Goal: Information Seeking & Learning: Learn about a topic

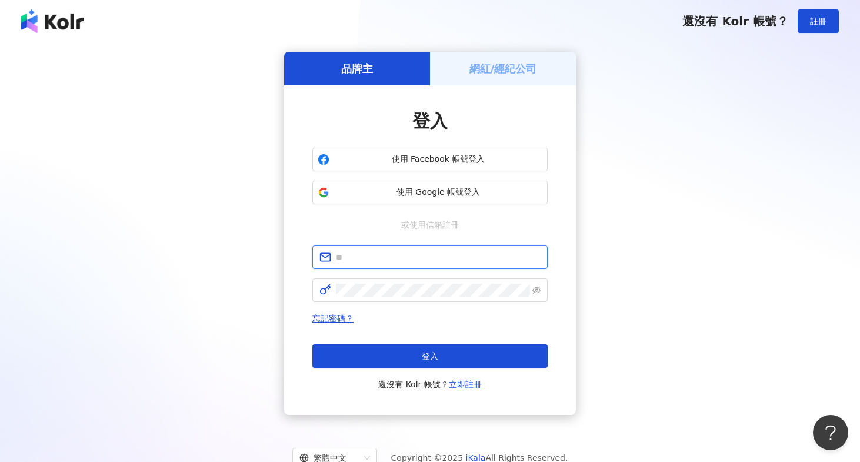
click at [377, 254] on input "text" at bounding box center [438, 257] width 205 height 13
paste input "**********"
type input "**********"
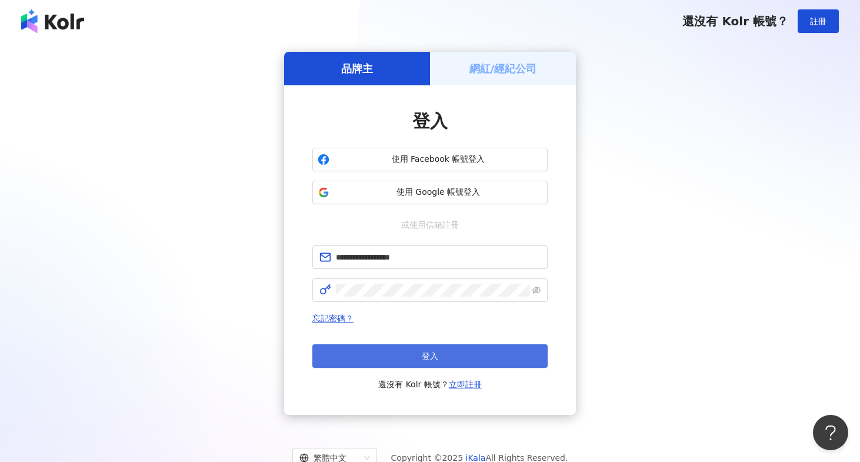
click at [403, 351] on button "登入" at bounding box center [429, 356] width 235 height 24
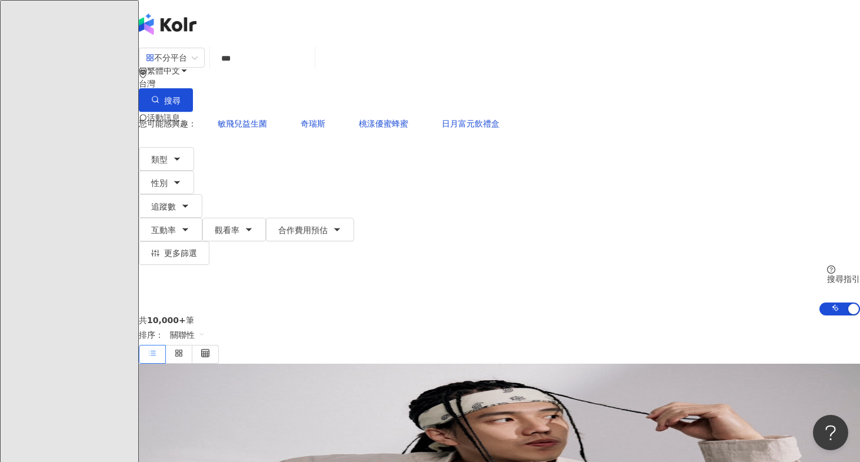
type input "**"
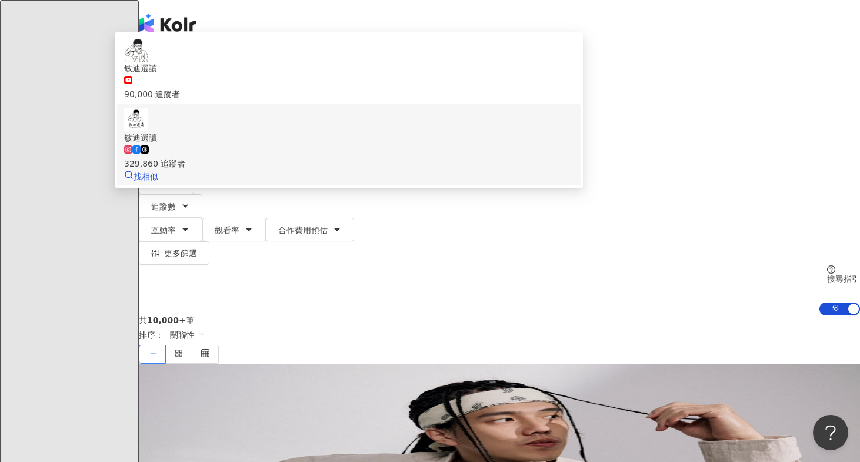
click at [525, 149] on div "329,860 追蹤者" at bounding box center [348, 157] width 449 height 26
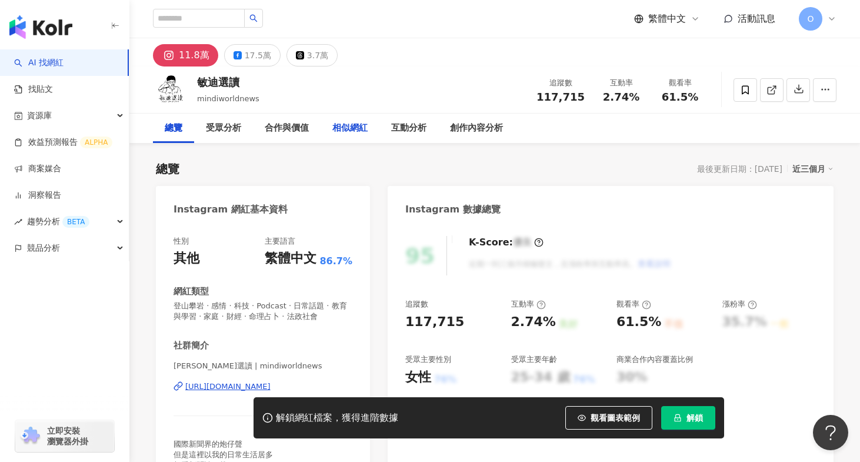
click at [365, 129] on div "相似網紅" at bounding box center [349, 128] width 35 height 14
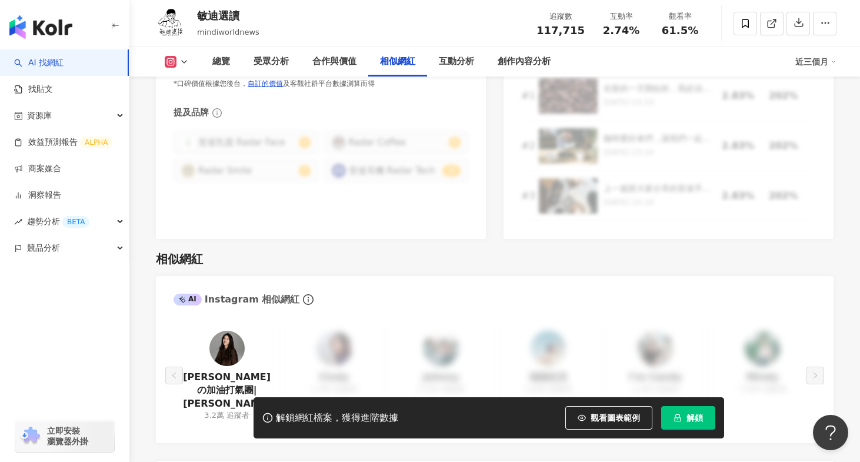
scroll to position [1737, 0]
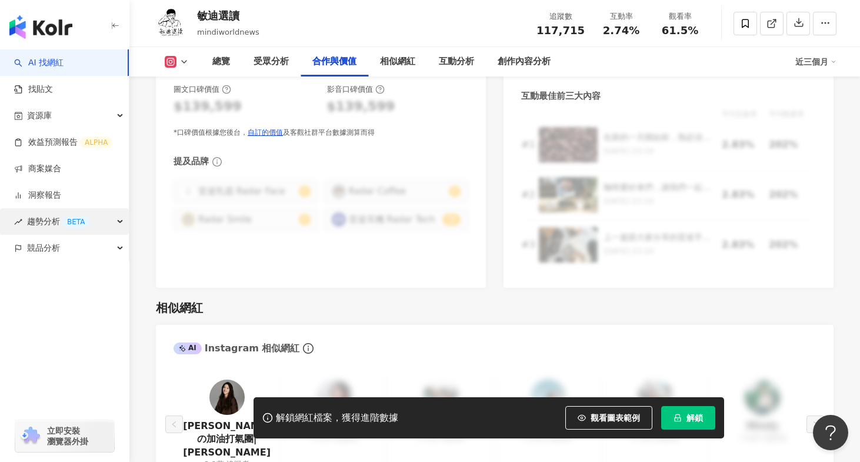
click at [115, 223] on div "趨勢分析 BETA" at bounding box center [64, 221] width 129 height 26
click at [116, 246] on div "競品分析" at bounding box center [64, 248] width 129 height 26
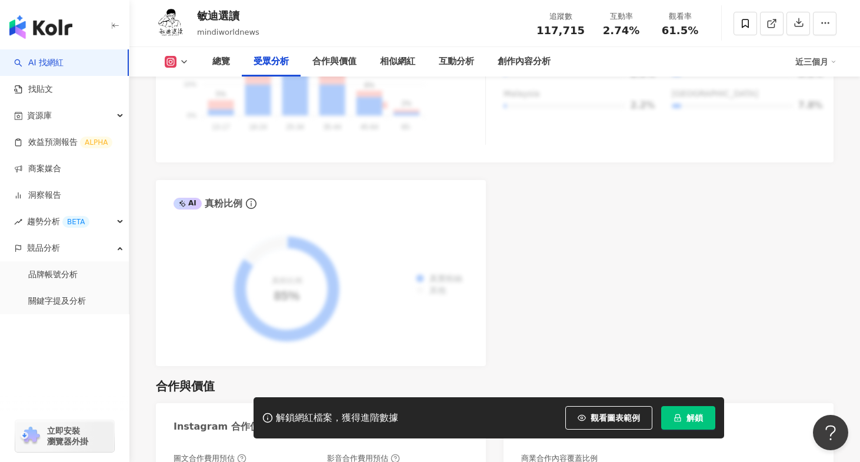
scroll to position [1344, 0]
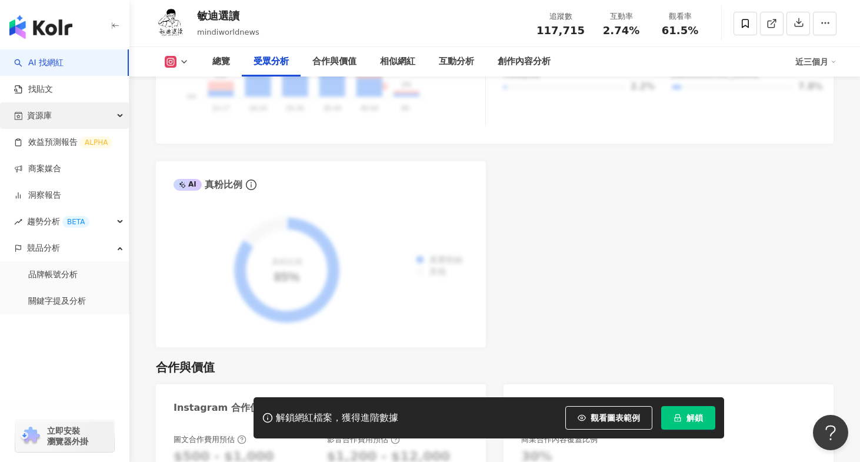
click at [99, 120] on div "資源庫" at bounding box center [64, 115] width 129 height 26
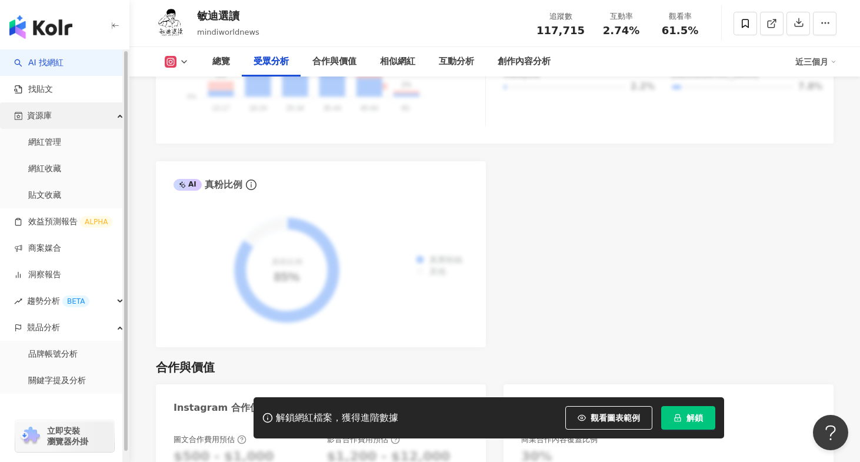
click at [99, 120] on div "資源庫" at bounding box center [64, 115] width 129 height 26
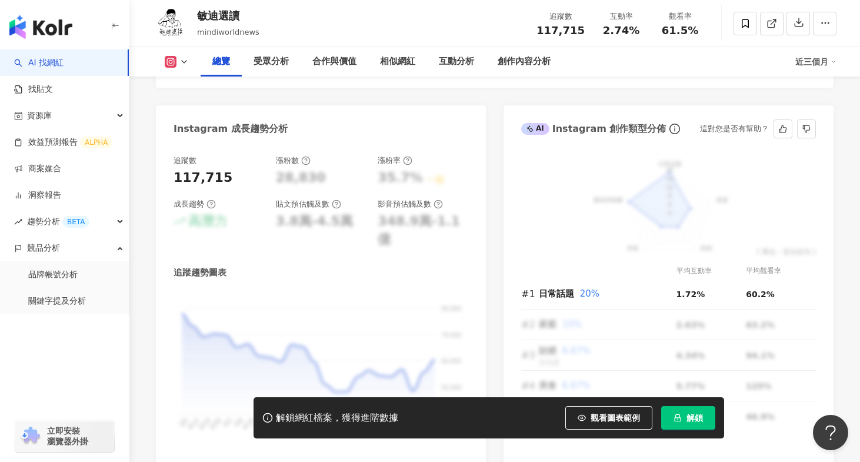
scroll to position [635, 0]
drag, startPoint x: 539, startPoint y: 32, endPoint x: 688, endPoint y: 35, distance: 149.4
click at [688, 35] on div "追蹤數 117,715 互動率 2.74% 觀看率 61.5%" at bounding box center [619, 23] width 180 height 35
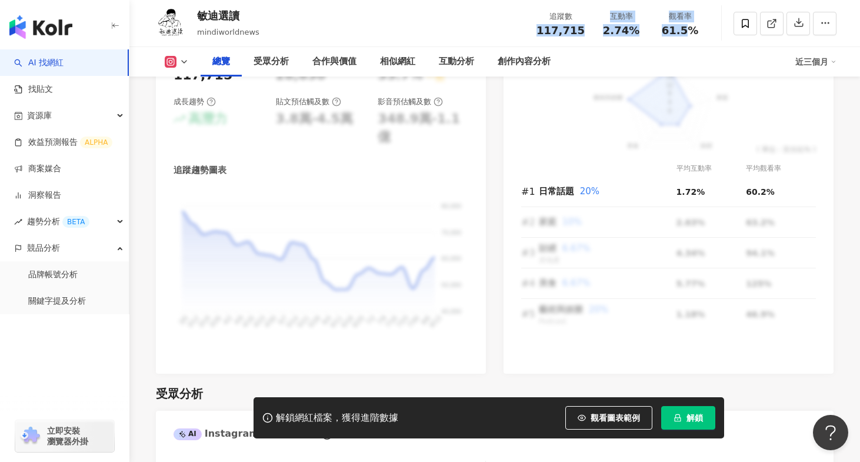
scroll to position [763, 0]
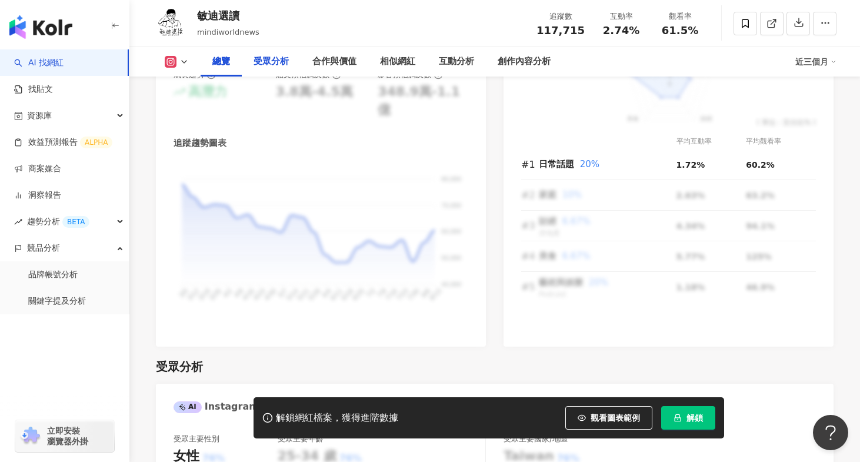
click at [272, 62] on div "受眾分析" at bounding box center [270, 62] width 35 height 14
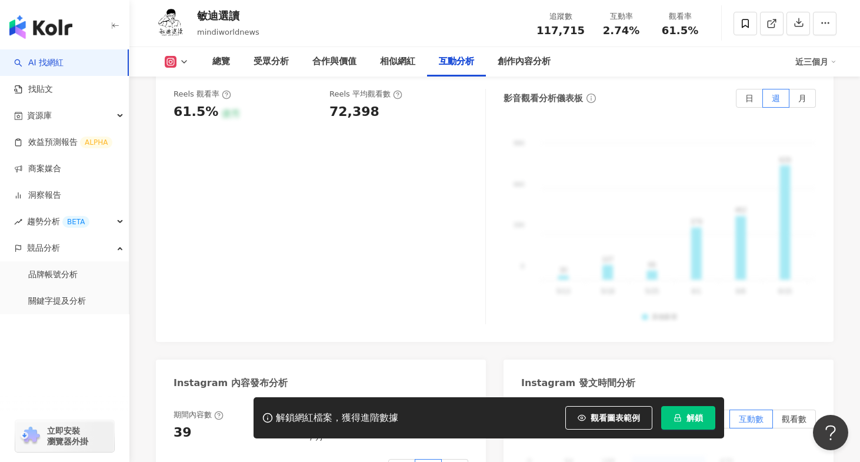
scroll to position [2749, 0]
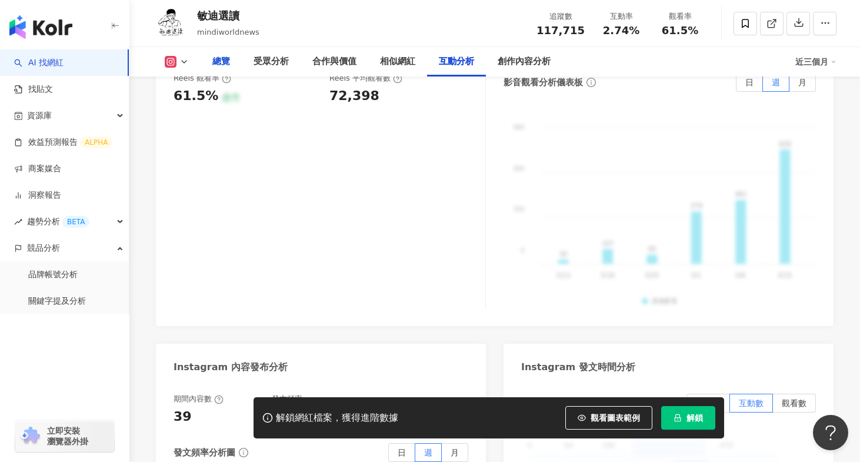
click at [228, 56] on div "總覽" at bounding box center [221, 62] width 18 height 14
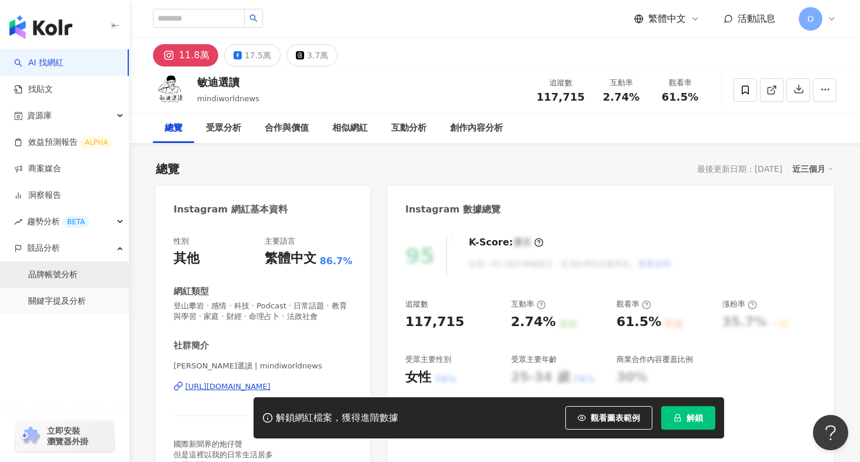
click at [51, 280] on link "品牌帳號分析" at bounding box center [52, 275] width 49 height 12
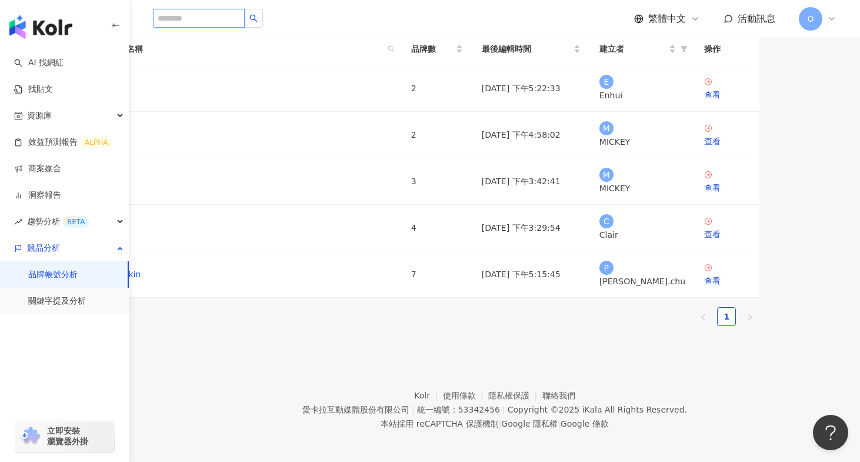
click at [186, 21] on input "search" at bounding box center [199, 18] width 92 height 19
type input "*****"
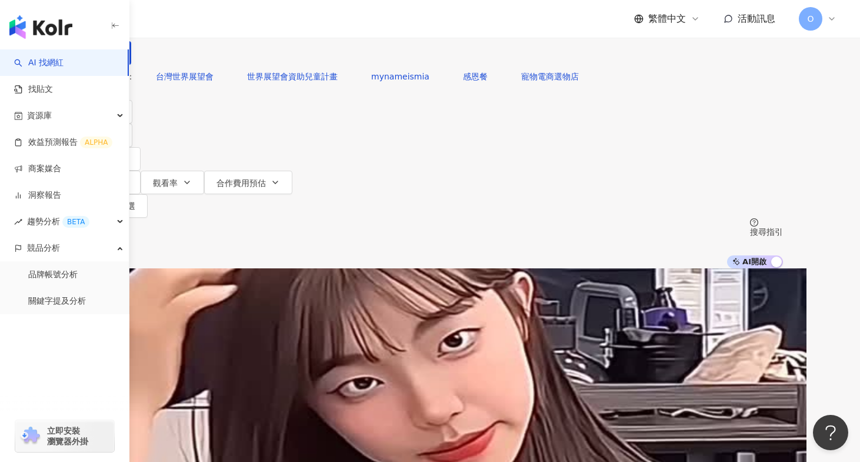
scroll to position [24, 0]
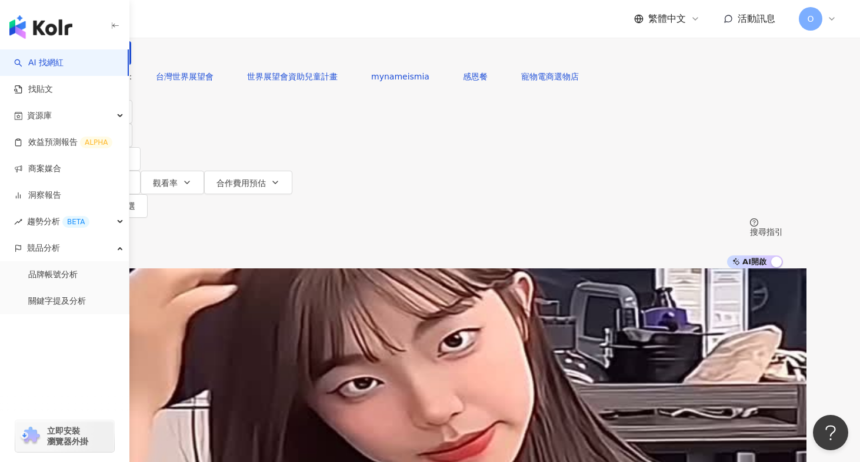
click at [136, 20] on span "不分平台" at bounding box center [110, 10] width 52 height 19
click at [206, 118] on div "Instagram" at bounding box center [195, 121] width 59 height 13
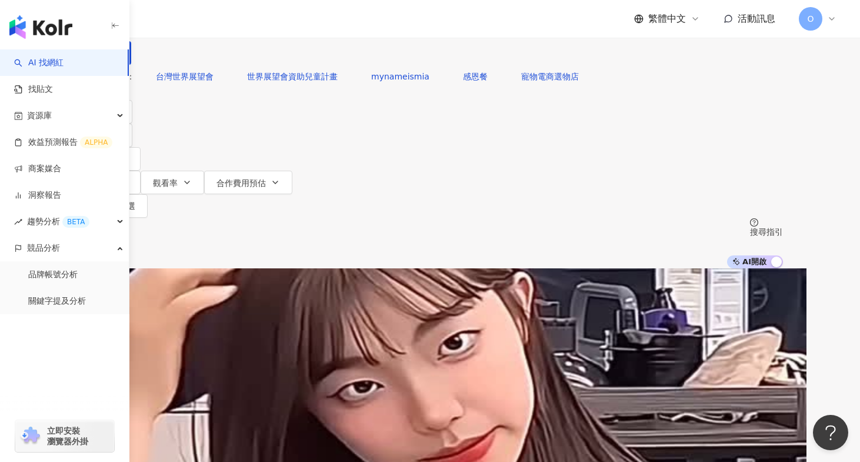
click at [152, 21] on div "Instagram" at bounding box center [114, 11] width 75 height 20
click at [200, 146] on div "Facebook" at bounding box center [198, 141] width 65 height 13
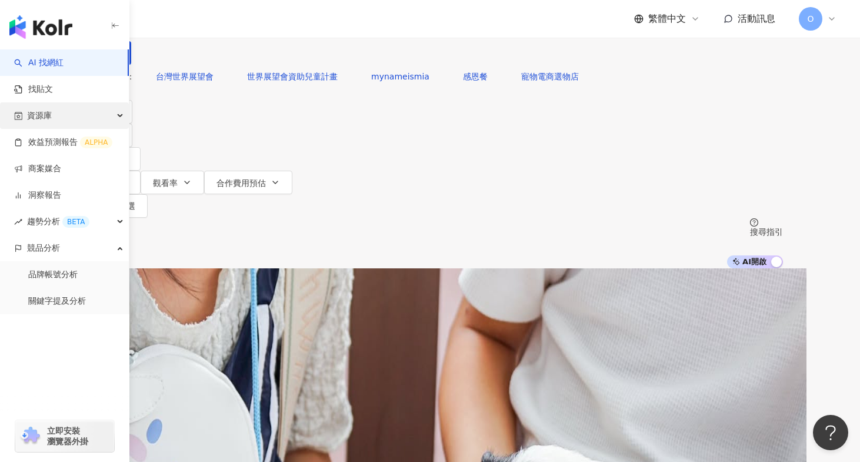
click at [79, 117] on div "資源庫" at bounding box center [64, 115] width 129 height 26
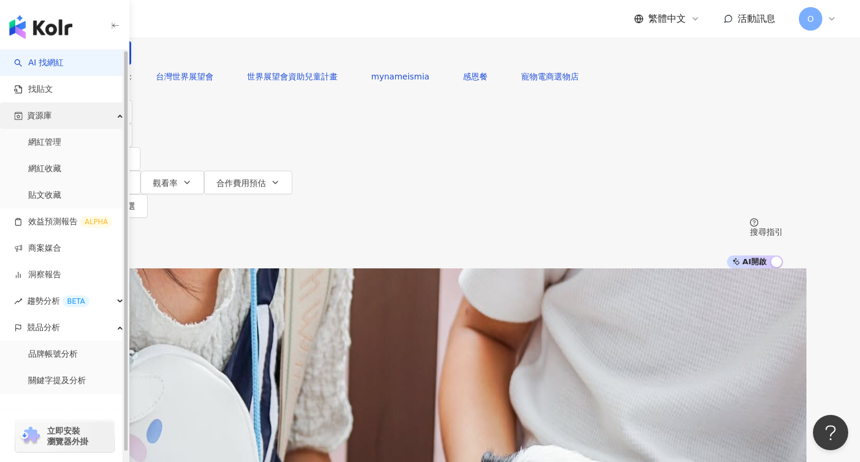
click at [79, 117] on div "資源庫" at bounding box center [64, 115] width 129 height 26
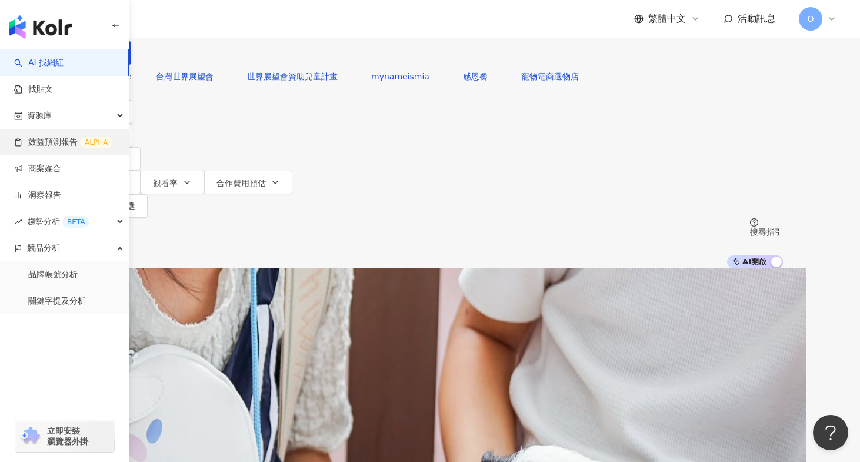
click at [57, 145] on link "效益預測報告 ALPHA" at bounding box center [63, 142] width 98 height 12
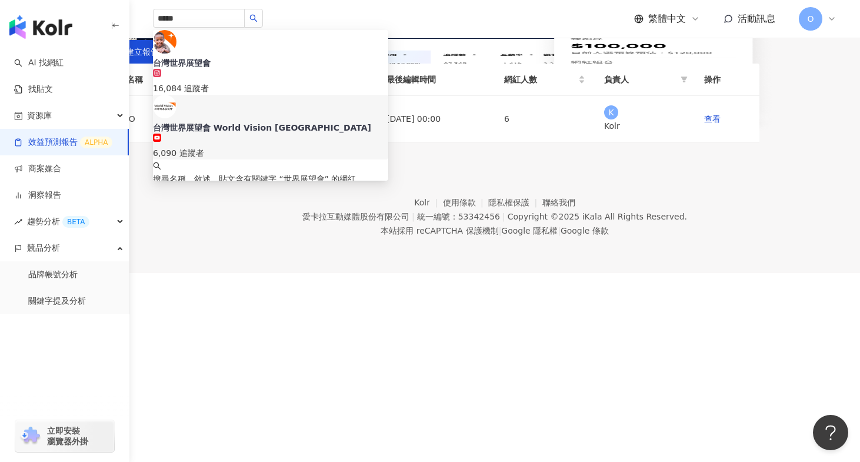
click at [477, 9] on div "效益預測報告" at bounding box center [430, 4] width 753 height 9
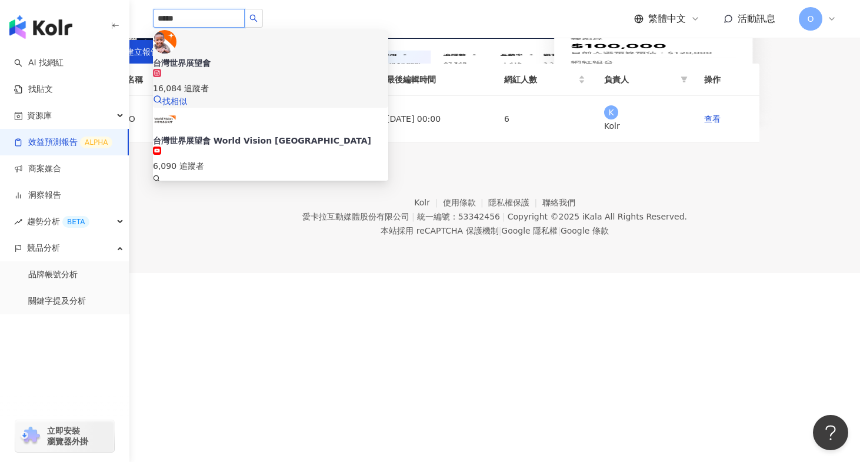
click at [282, 69] on div "16,084 追蹤者" at bounding box center [270, 82] width 235 height 26
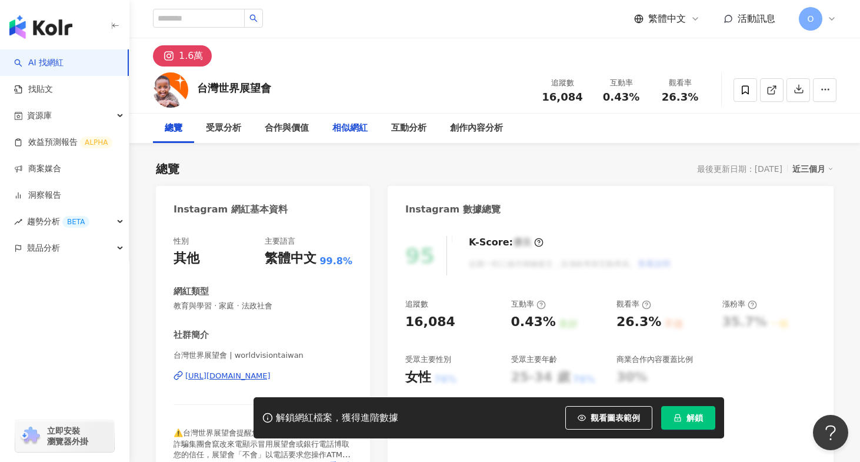
click at [351, 132] on div "相似網紅" at bounding box center [349, 128] width 35 height 14
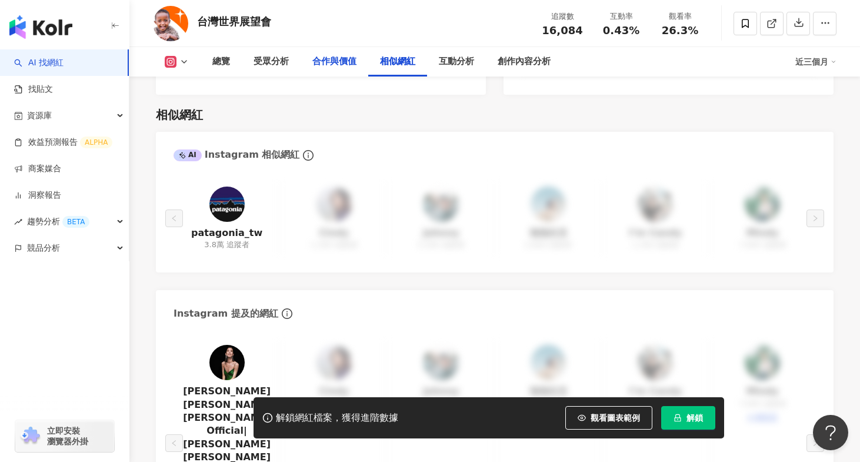
click at [332, 55] on div "合作與價值" at bounding box center [334, 62] width 44 height 14
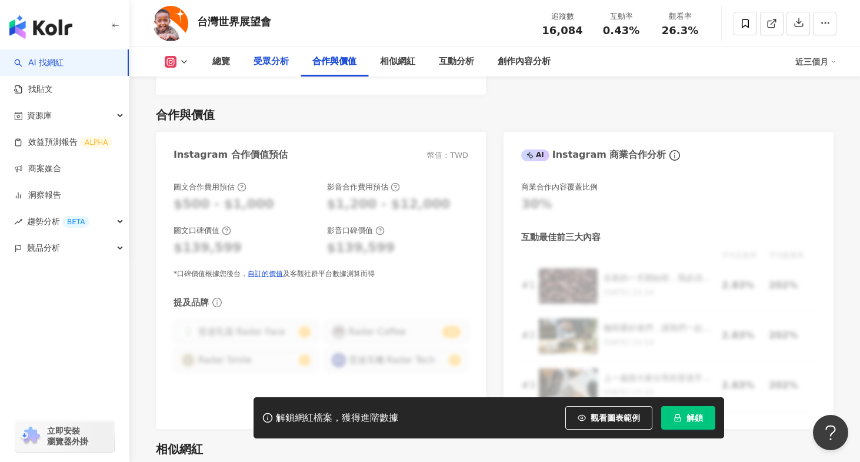
click at [259, 72] on div "受眾分析" at bounding box center [271, 61] width 59 height 29
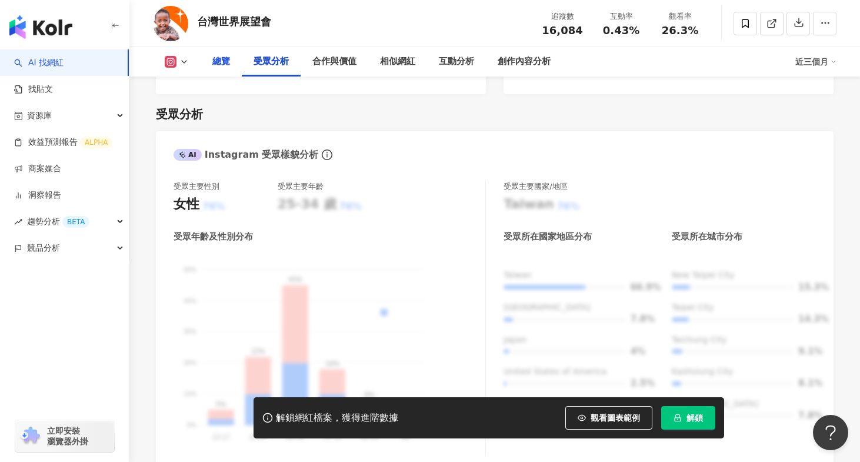
click at [212, 67] on div "總覽" at bounding box center [221, 62] width 18 height 14
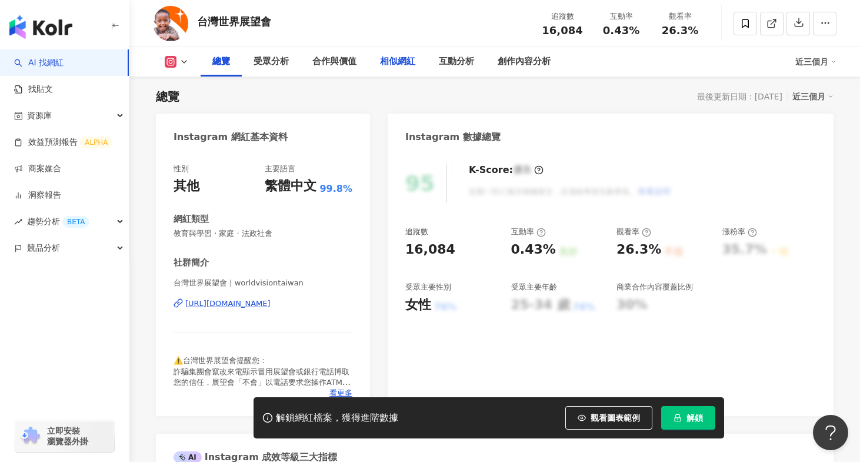
click at [394, 67] on div "相似網紅" at bounding box center [397, 62] width 35 height 14
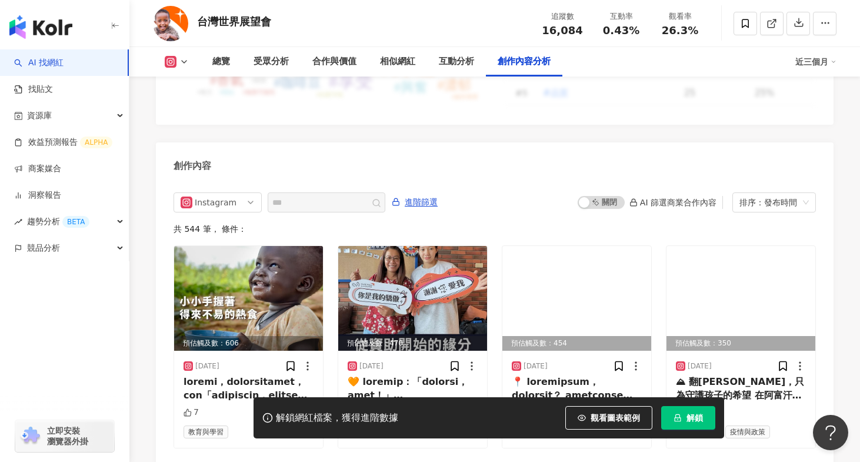
scroll to position [3626, 0]
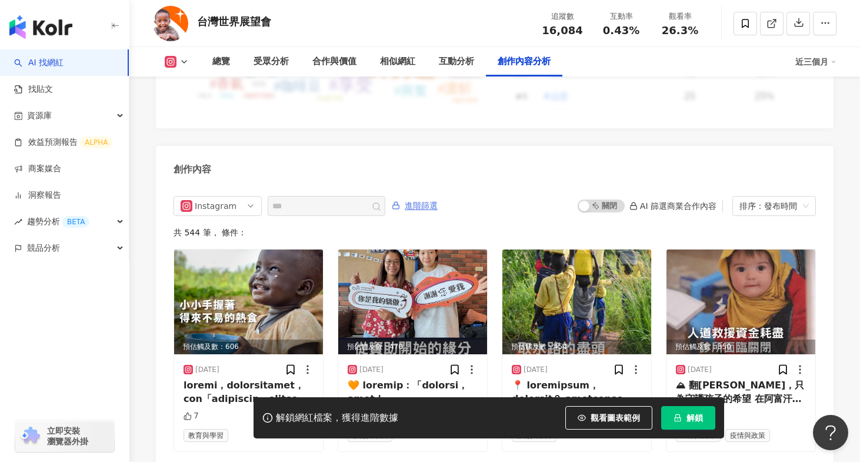
click at [425, 196] on span "進階篩選" at bounding box center [421, 205] width 33 height 19
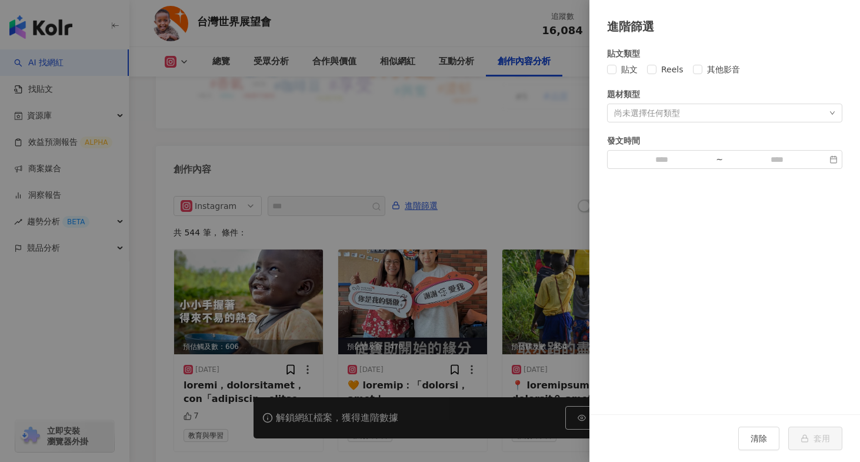
click at [472, 105] on div at bounding box center [430, 231] width 860 height 462
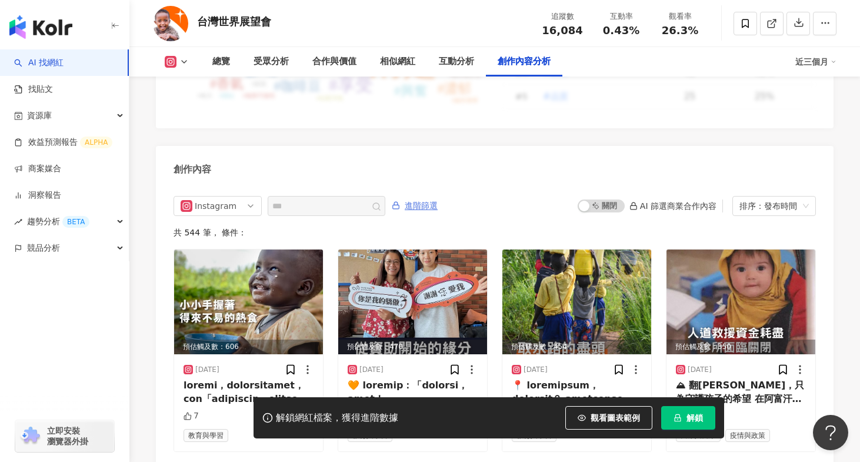
click at [417, 196] on span "進階篩選" at bounding box center [421, 205] width 33 height 19
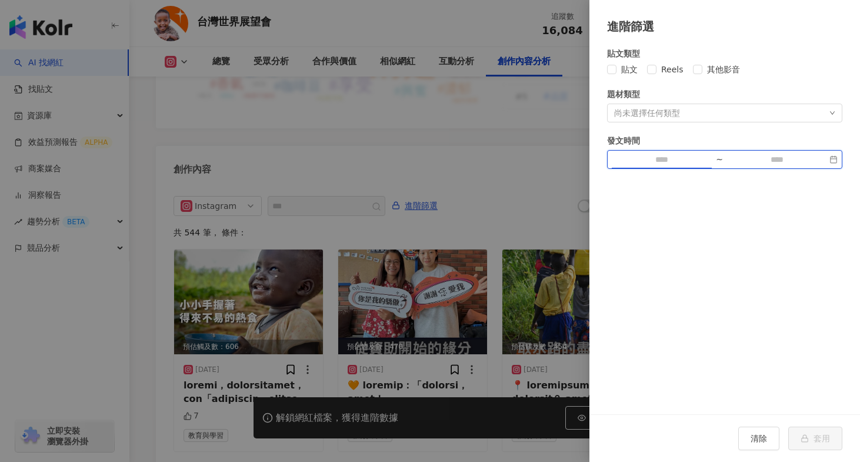
click at [656, 161] on input at bounding box center [661, 159] width 99 height 13
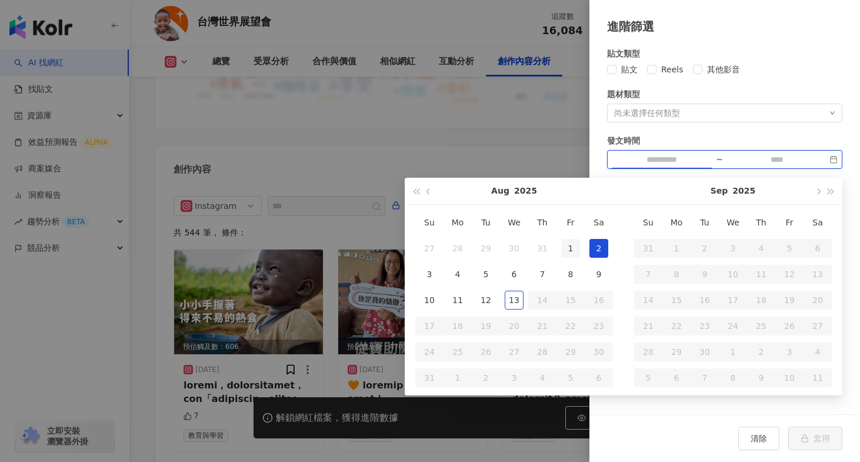
type input "**********"
click at [572, 244] on div "1" at bounding box center [570, 248] width 19 height 19
type input "**********"
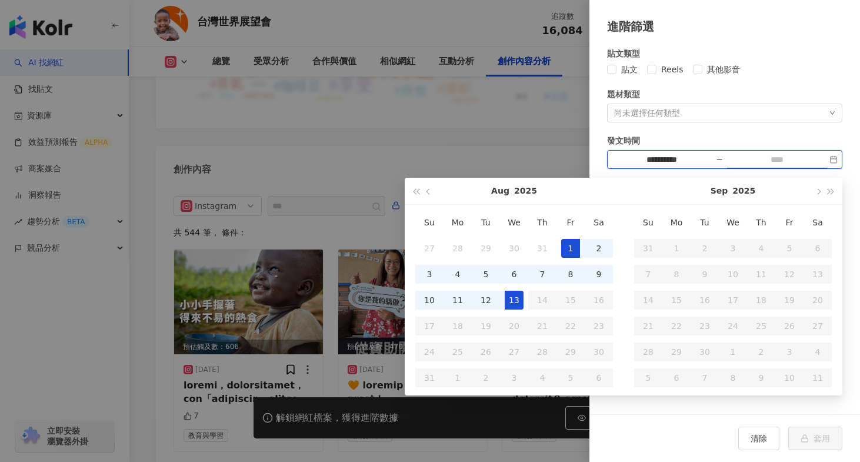
type input "**********"
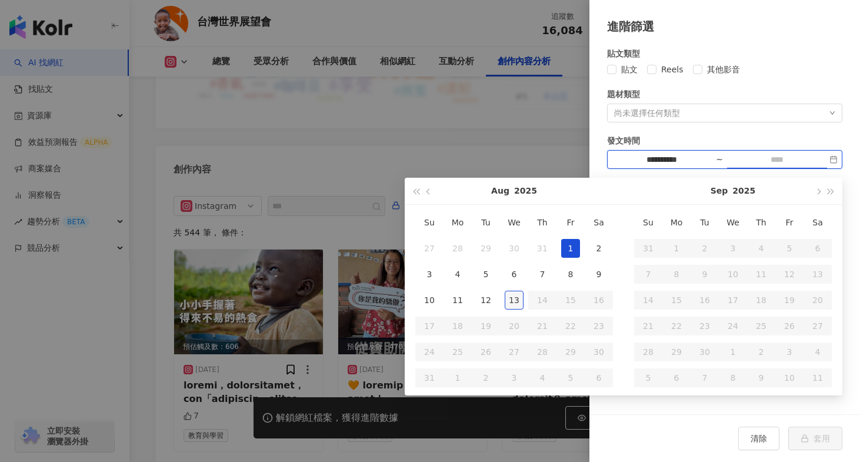
type input "**********"
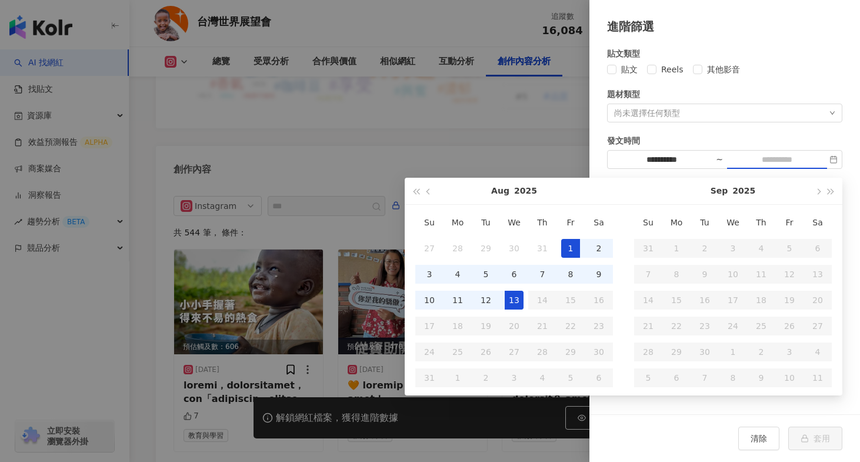
click at [510, 301] on div "13" at bounding box center [514, 300] width 19 height 19
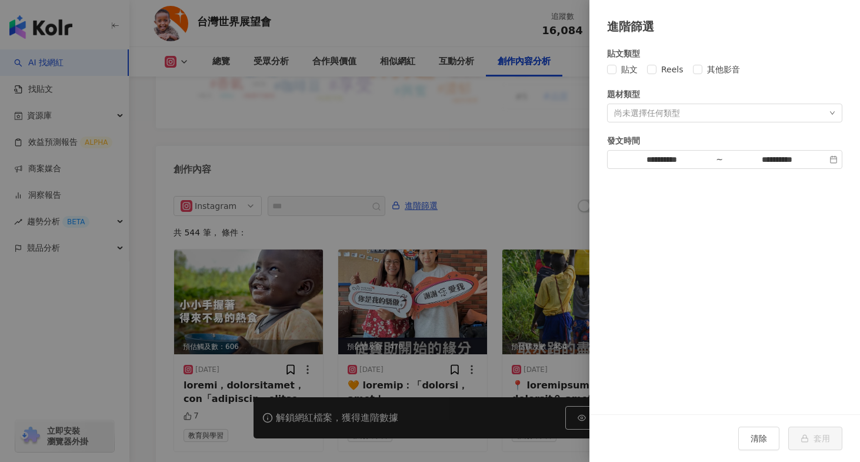
click at [496, 121] on div at bounding box center [430, 231] width 860 height 462
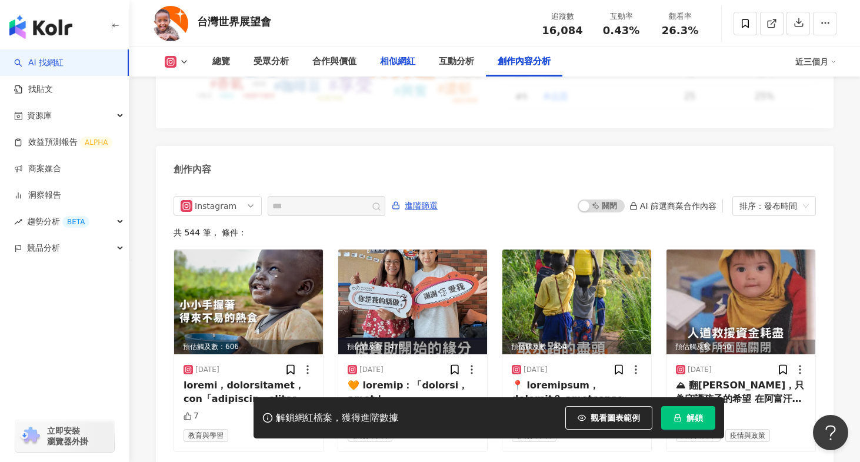
click at [386, 56] on div "相似網紅" at bounding box center [397, 62] width 35 height 14
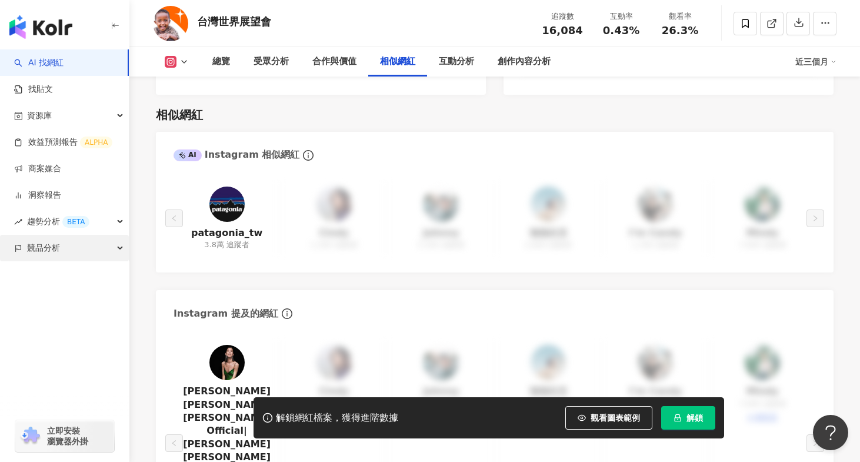
click at [45, 246] on span "競品分析" at bounding box center [43, 248] width 33 height 26
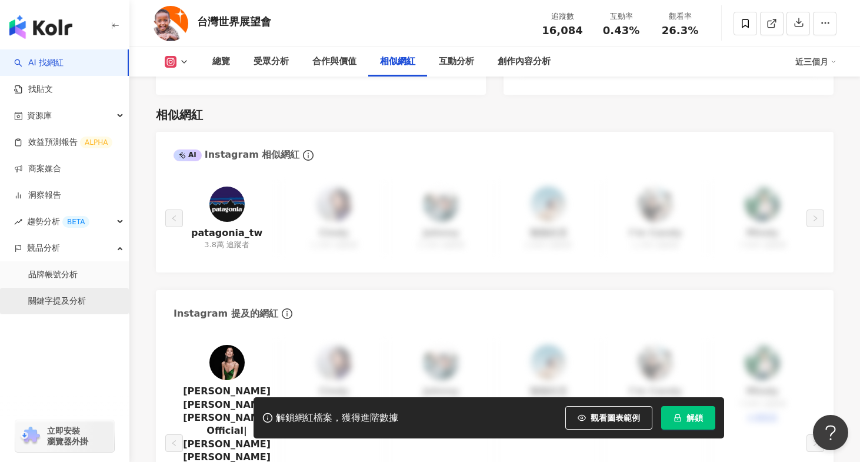
click at [54, 302] on link "關鍵字提及分析" at bounding box center [57, 301] width 58 height 12
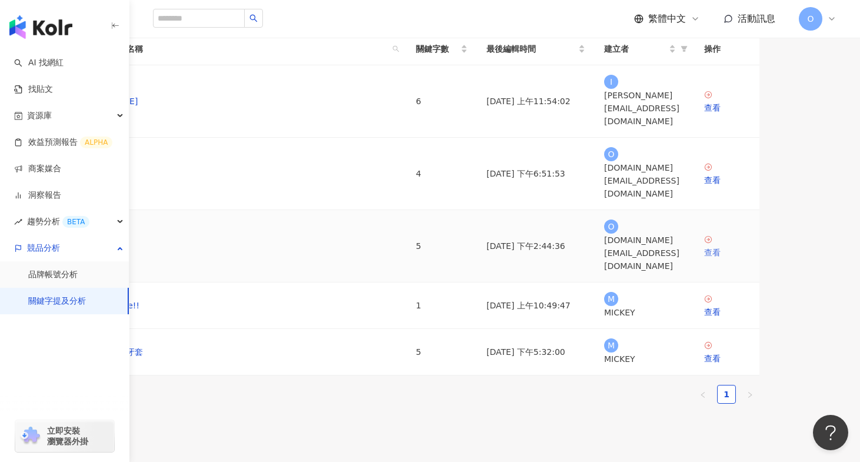
click at [750, 259] on div "查看" at bounding box center [727, 252] width 46 height 13
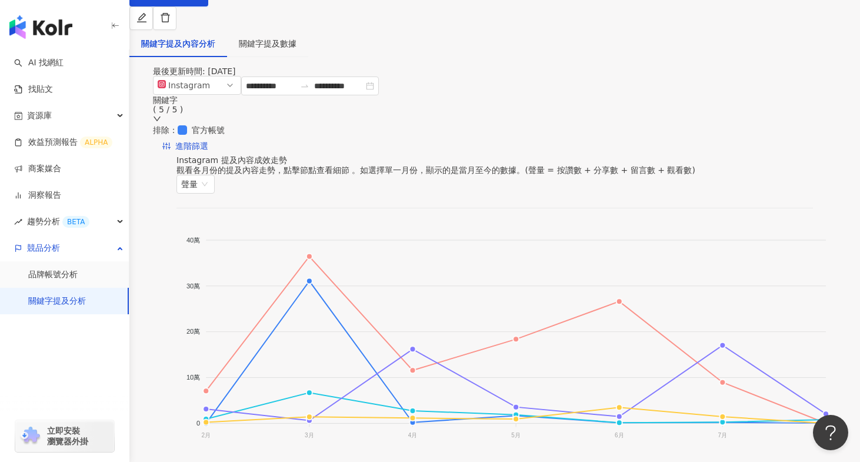
scroll to position [81, 0]
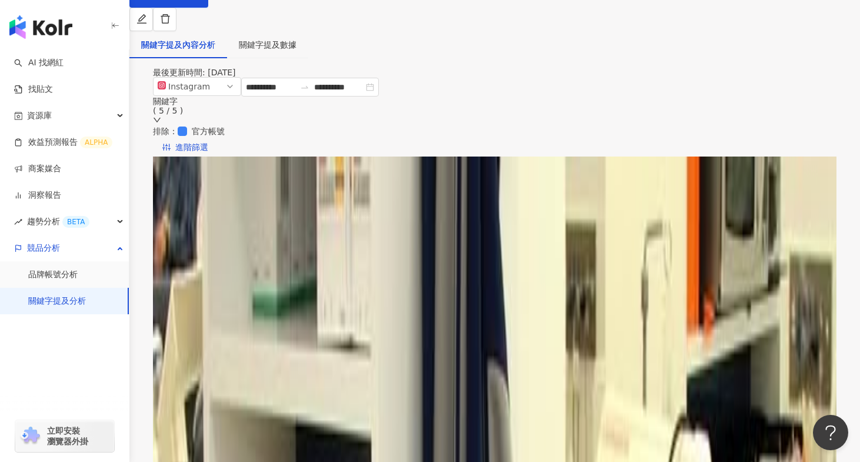
click at [161, 116] on icon "down" at bounding box center [157, 120] width 8 height 8
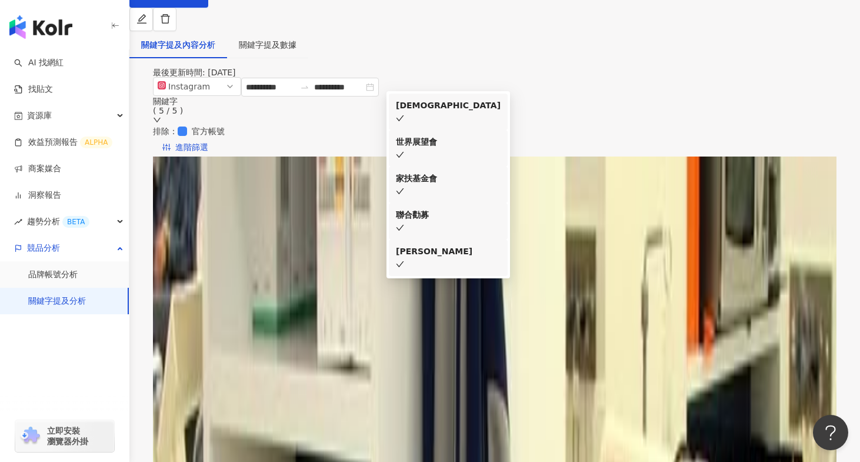
click at [161, 116] on icon "down" at bounding box center [157, 120] width 8 height 8
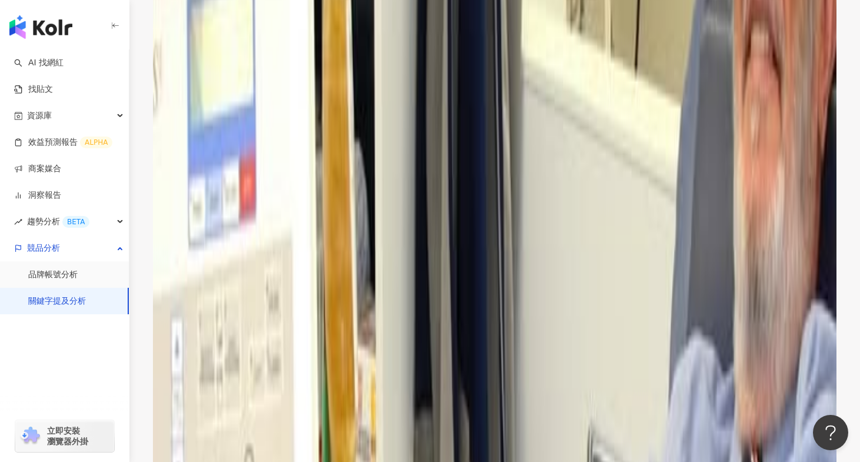
scroll to position [1279, 0]
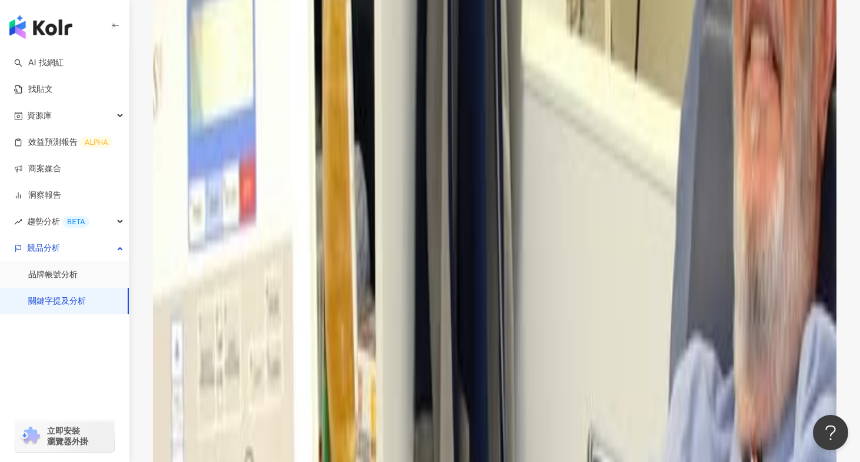
click at [361, 266] on div "Instagram 量級和類型相似的網紅" at bounding box center [494, 270] width 636 height 9
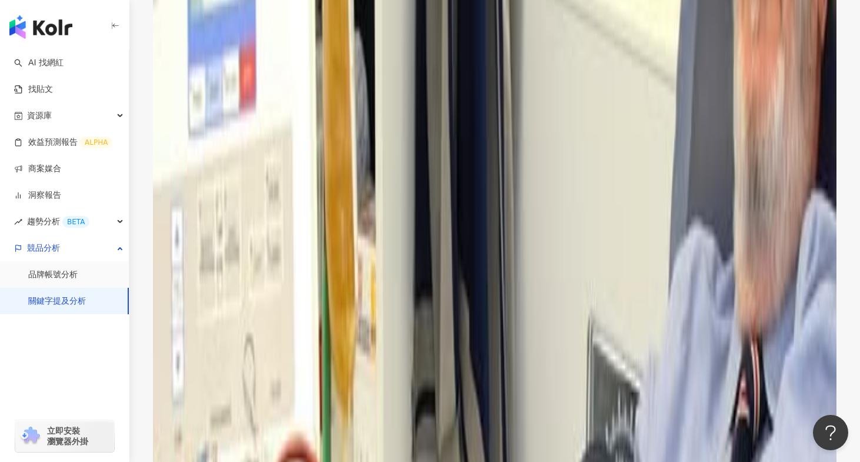
scroll to position [1393, 0]
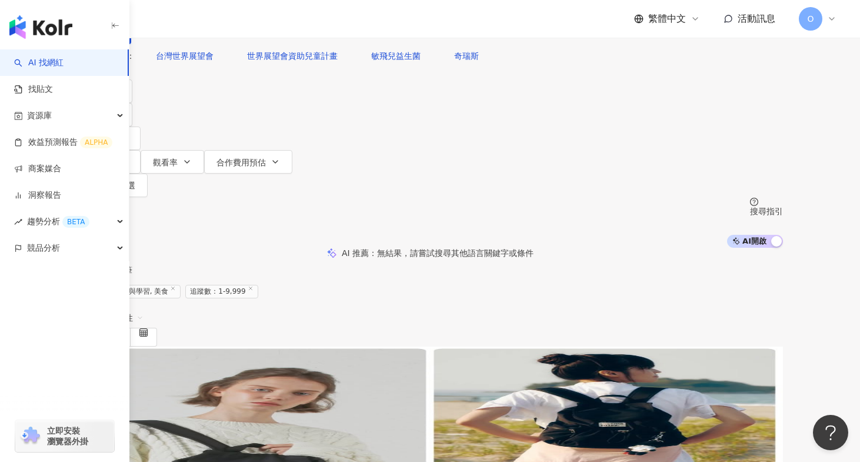
scroll to position [22, 0]
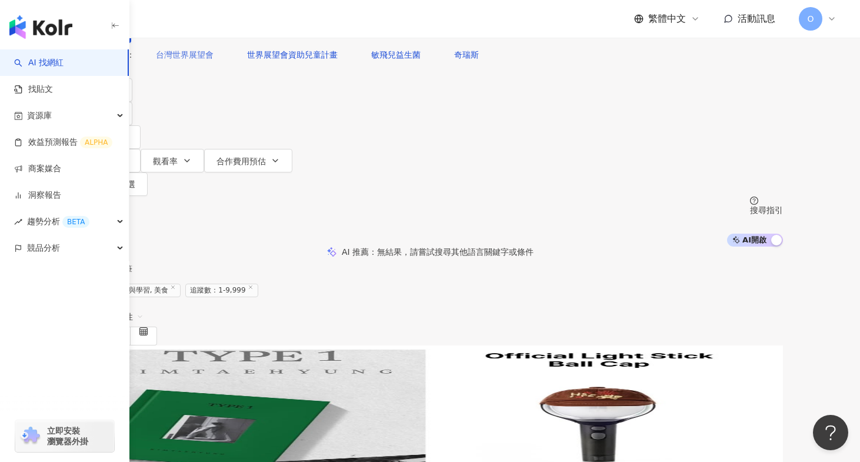
click at [213, 59] on span "台灣世界展望會" at bounding box center [185, 54] width 58 height 9
type input "*******"
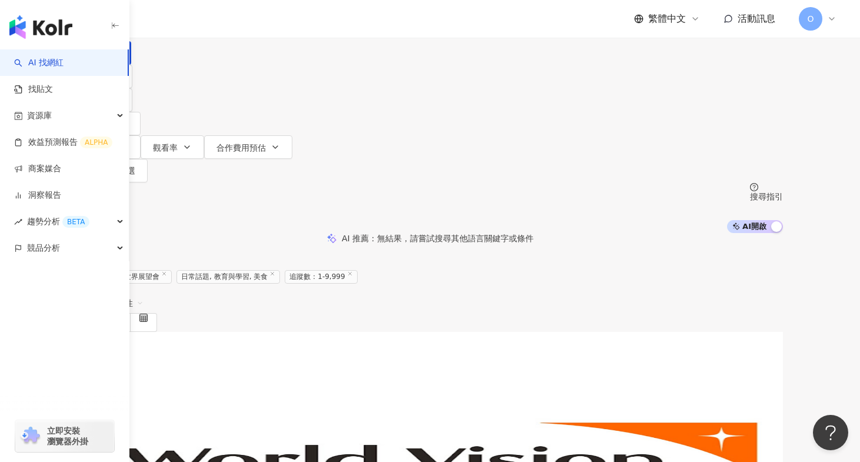
click at [48, 34] on img "button" at bounding box center [40, 27] width 63 height 24
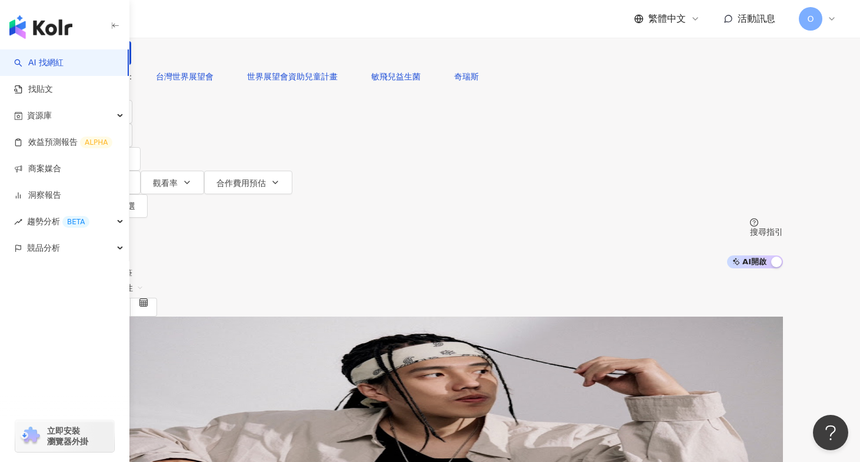
click at [248, 22] on input "search" at bounding box center [200, 11] width 95 height 22
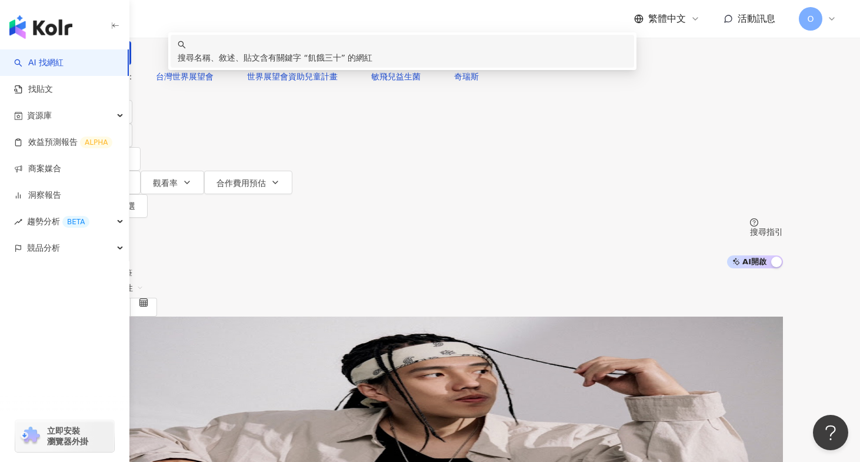
click at [341, 62] on span "飢餓三十" at bounding box center [324, 57] width 33 height 9
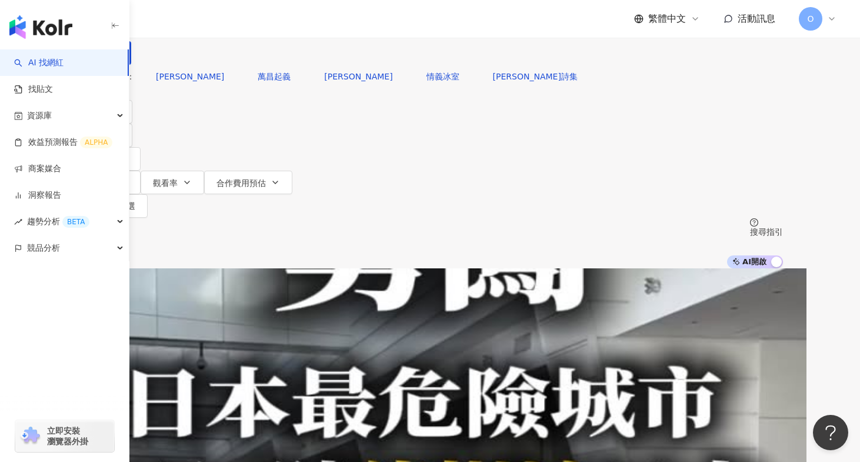
click at [248, 22] on input "****" at bounding box center [200, 11] width 95 height 22
type input "*"
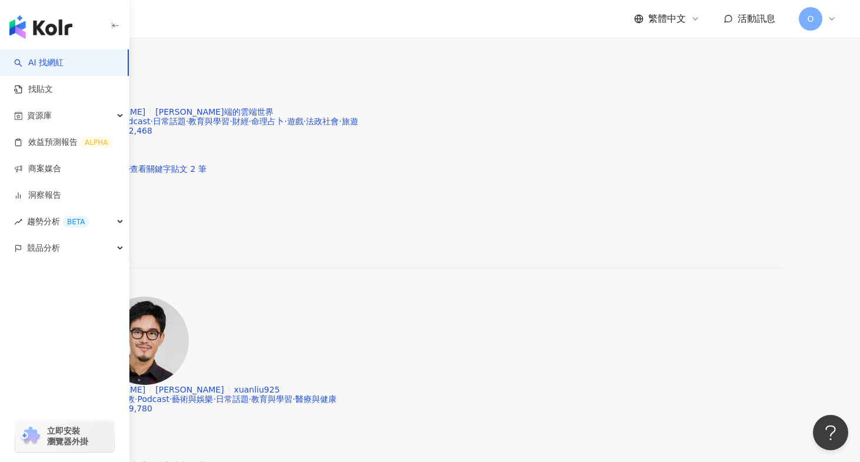
scroll to position [924, 0]
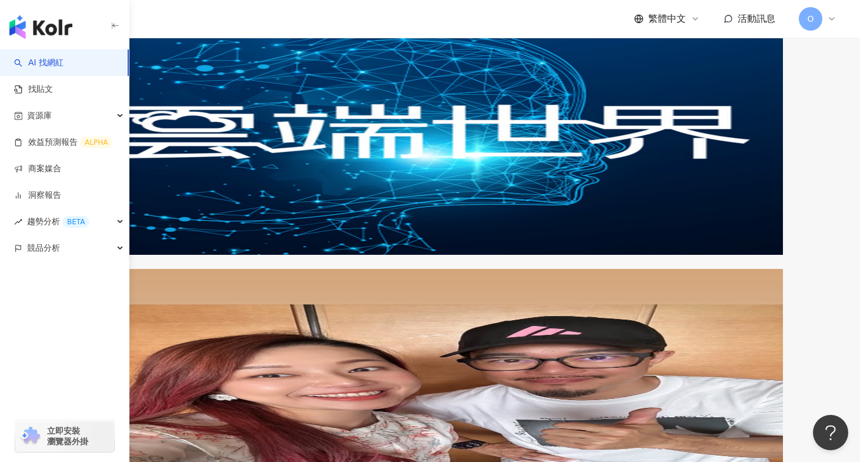
type input "**"
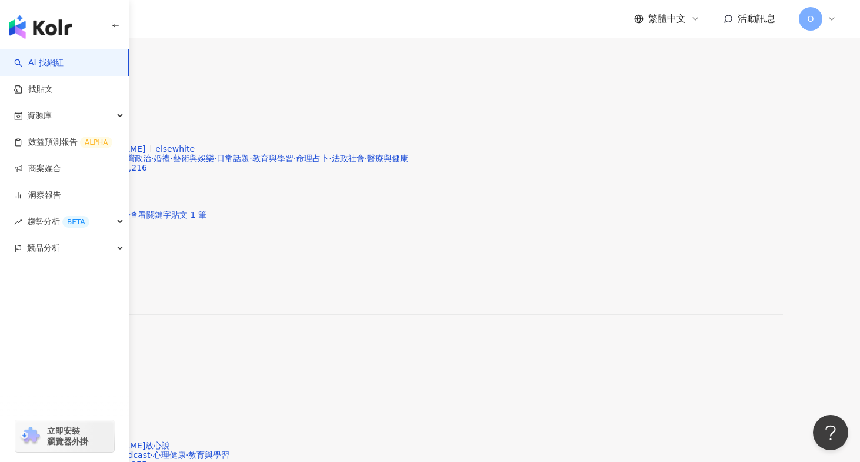
scroll to position [1991, 0]
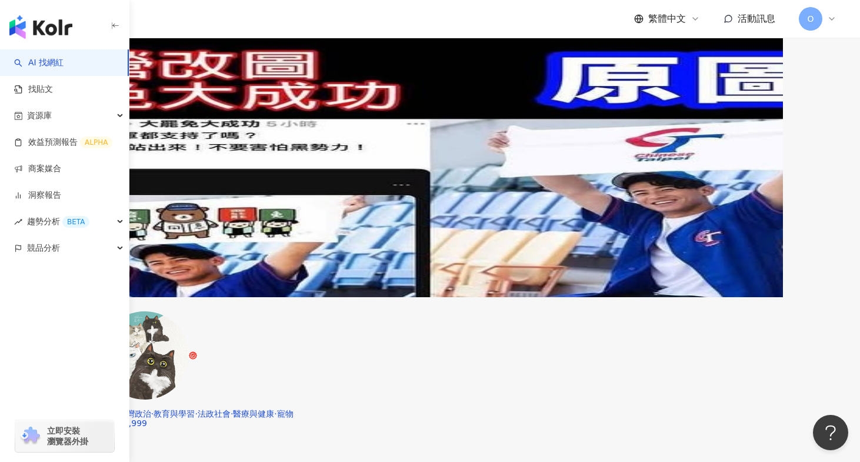
scroll to position [1984, 0]
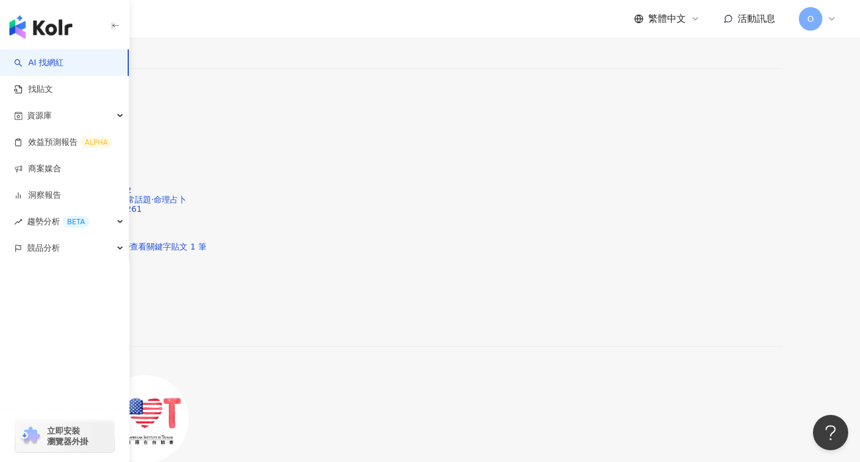
scroll to position [0, 0]
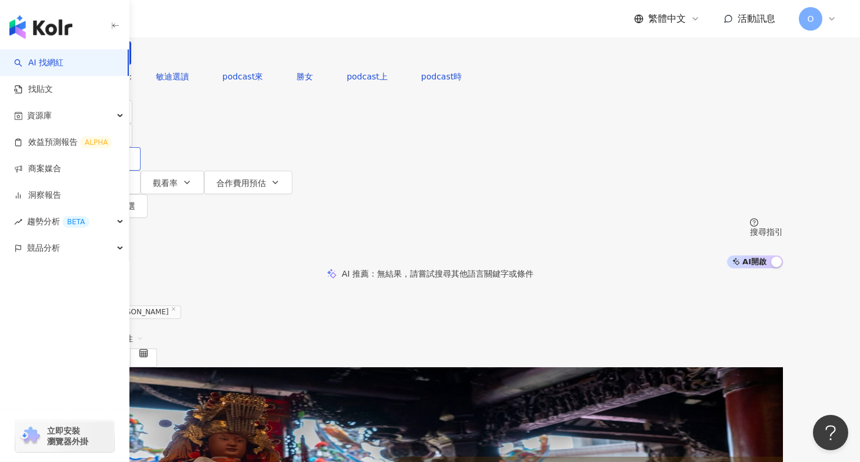
click at [141, 147] on button "追蹤數" at bounding box center [109, 159] width 64 height 24
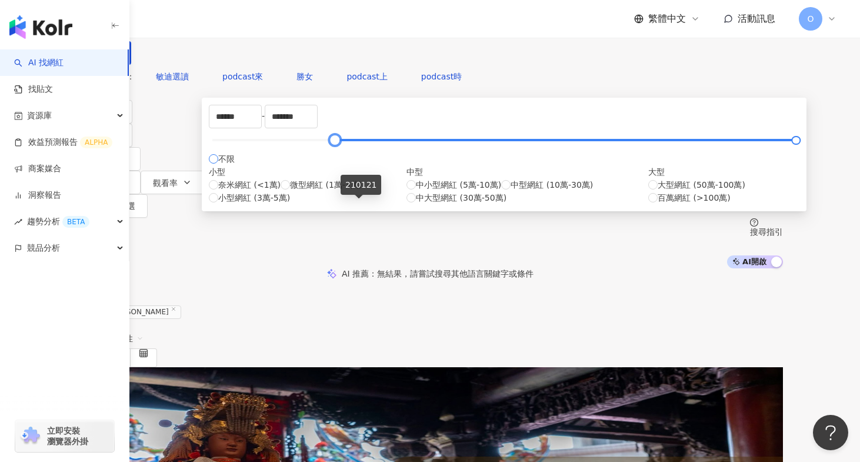
type input "******"
drag, startPoint x: 295, startPoint y: 208, endPoint x: 358, endPoint y: 217, distance: 63.0
click at [358, 204] on div "****** - ******* 不限 小型 奈米網紅 (<1萬) 微型網紅 (1萬-3萬) 小型網紅 (3萬-5萬) 中型 中小型網紅 (5萬-10萬) 中…" at bounding box center [504, 154] width 590 height 99
click at [131, 65] on button "搜尋" at bounding box center [104, 53] width 54 height 24
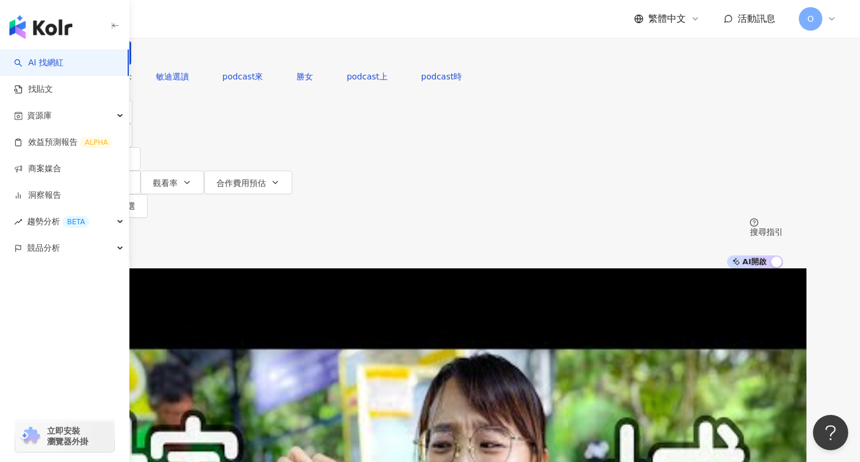
click at [832, 16] on icon at bounding box center [831, 18] width 9 height 9
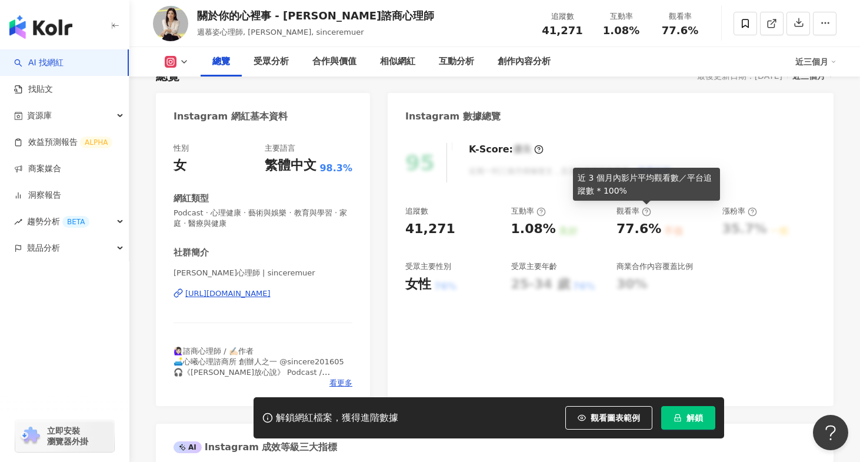
scroll to position [92, 0]
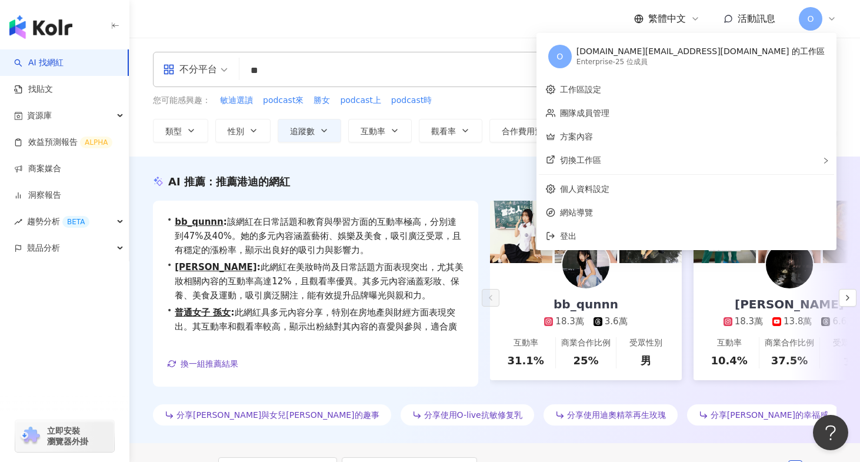
scroll to position [29, 0]
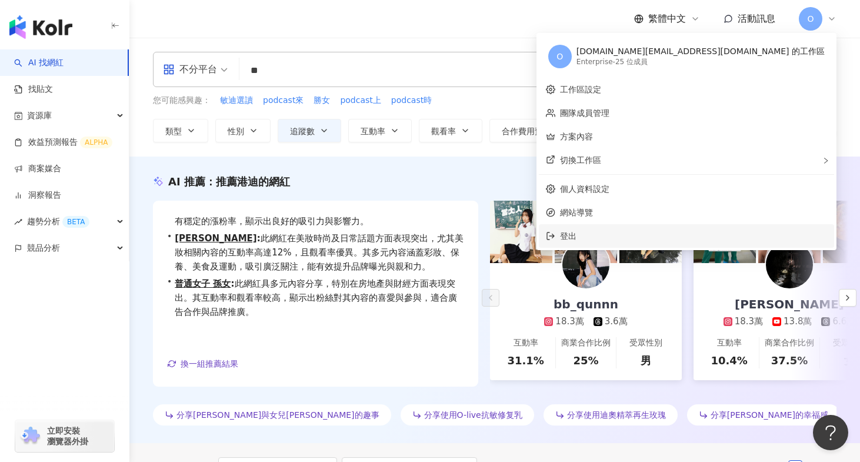
click at [648, 242] on span "登出" at bounding box center [693, 235] width 267 height 13
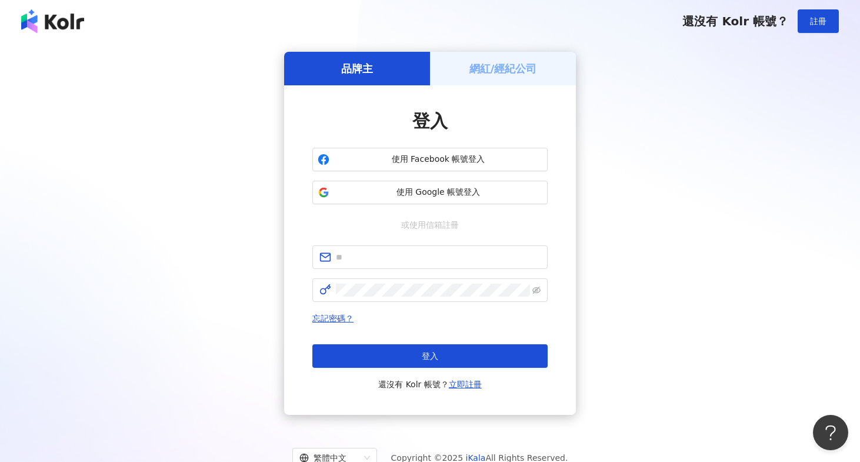
click at [708, 126] on div "品牌主 網紅/經紀公司 登入 使用 Facebook 帳號登入 使用 Google 帳號登入 或使用信箱註冊 忘記密碼？ 登入 還沒有 Kolr 帳號？ 立即…" at bounding box center [430, 233] width 832 height 363
